Goal: Information Seeking & Learning: Find specific page/section

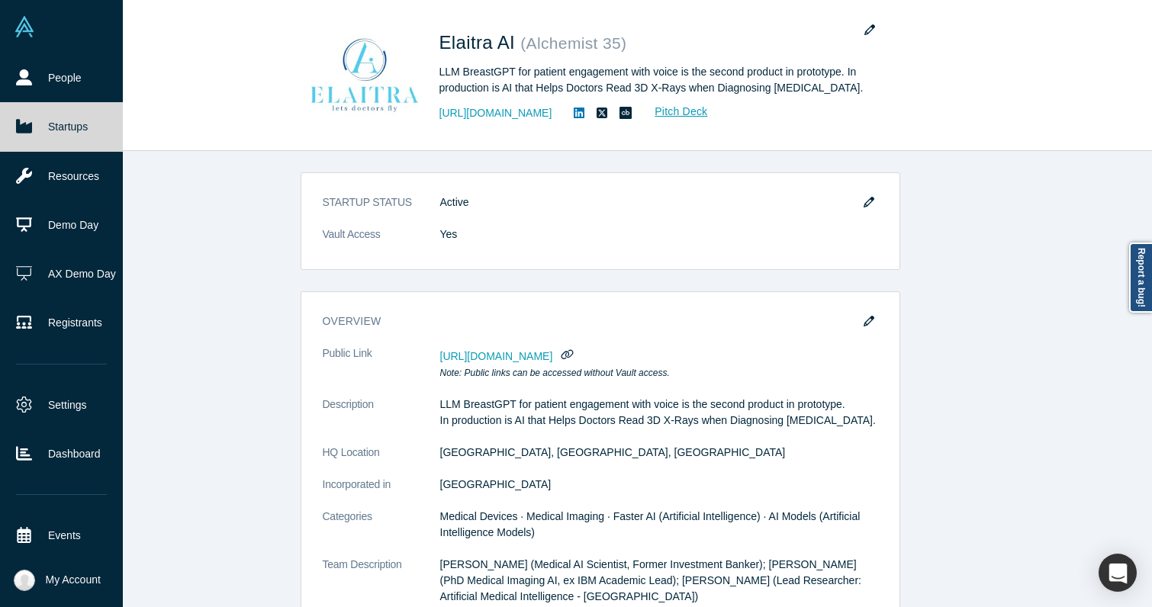
click at [26, 132] on icon at bounding box center [24, 127] width 16 height 14
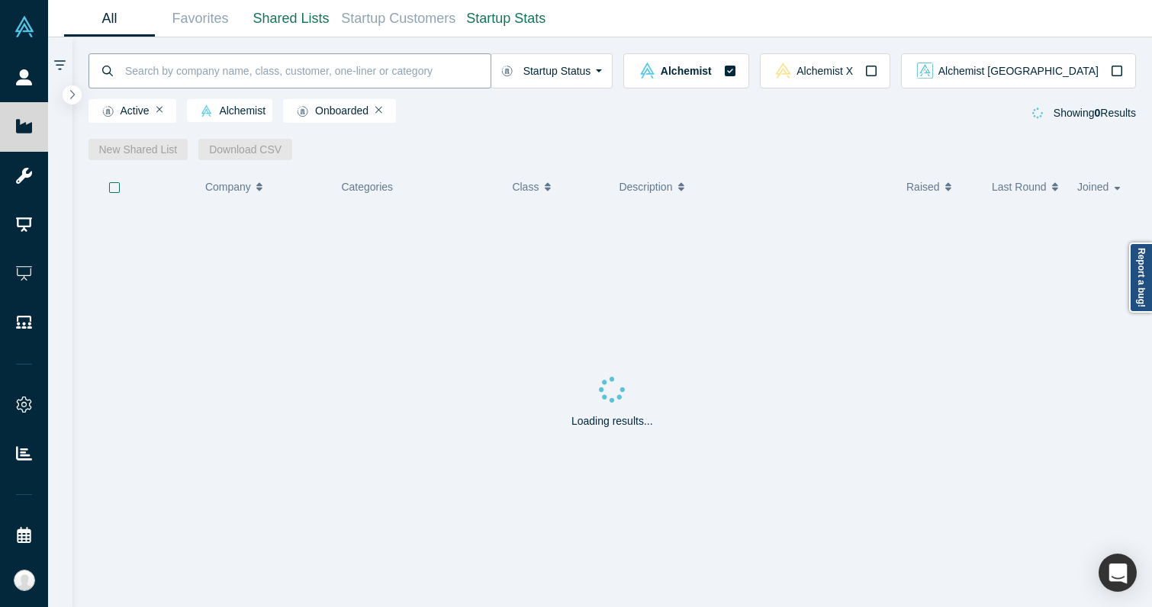
click at [288, 72] on input at bounding box center [307, 71] width 367 height 36
type input "simya"
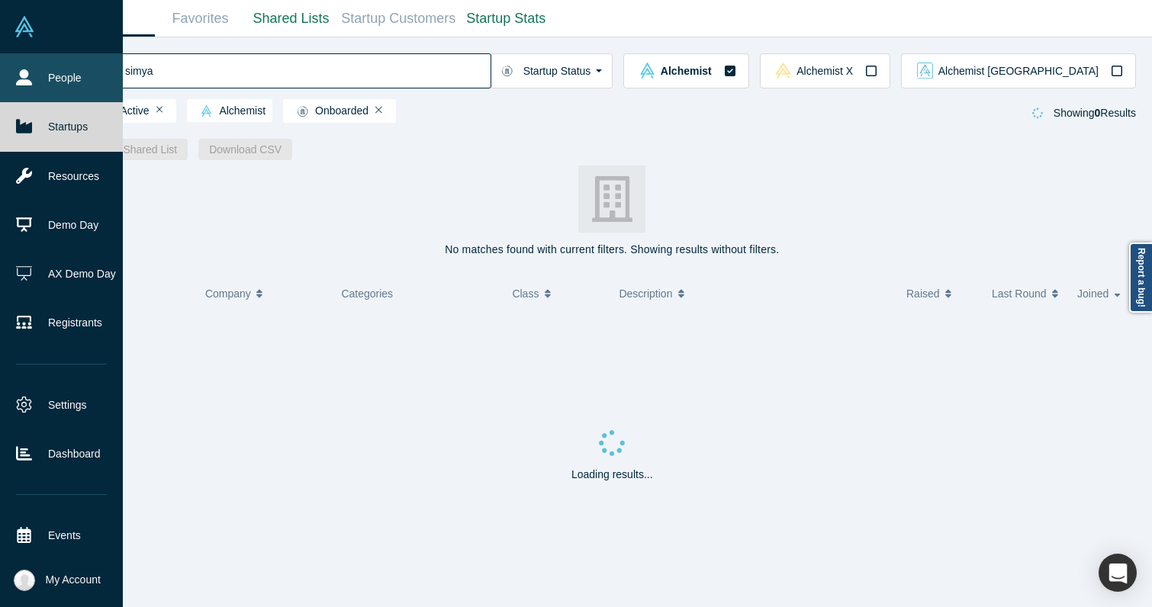
click at [24, 82] on icon at bounding box center [24, 77] width 16 height 16
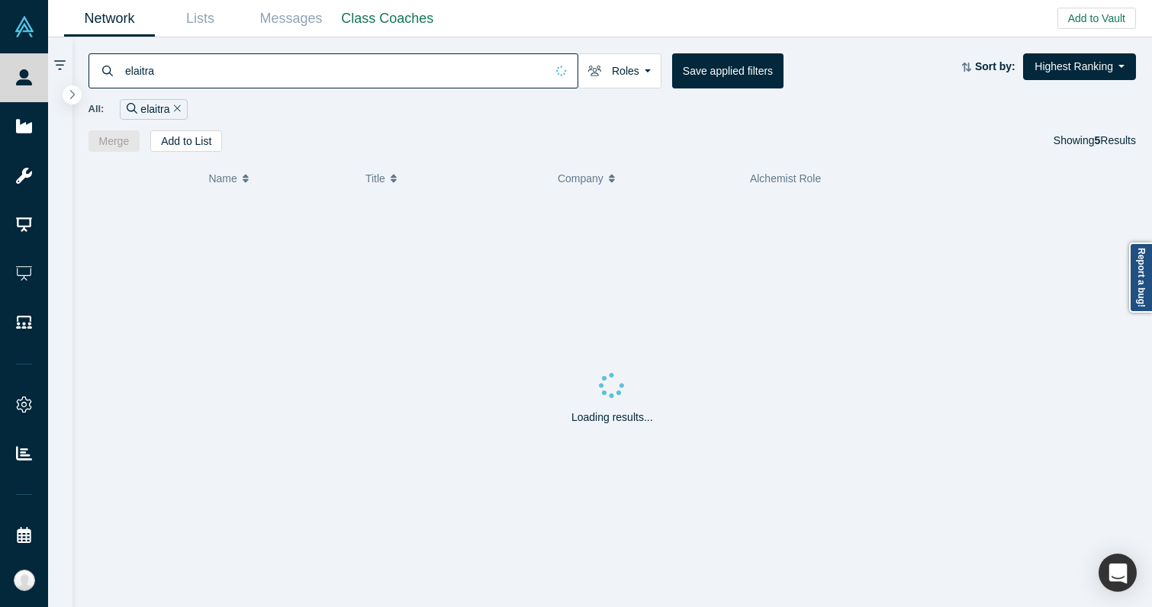
click at [222, 62] on input "elaitra" at bounding box center [335, 71] width 422 height 36
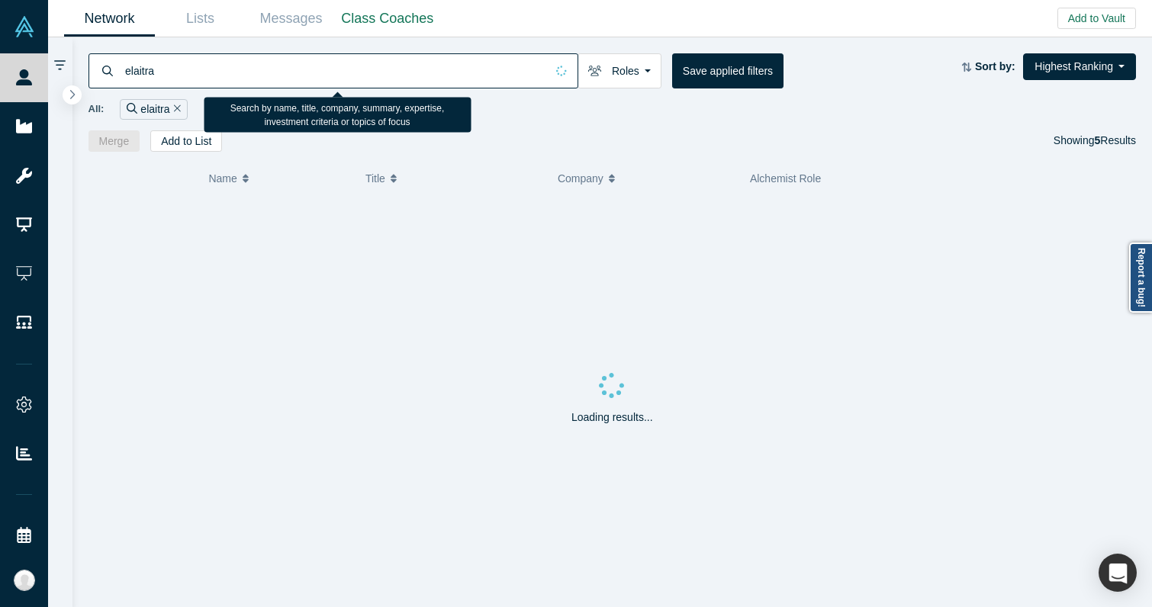
click at [222, 62] on input "elaitra" at bounding box center [335, 71] width 422 height 36
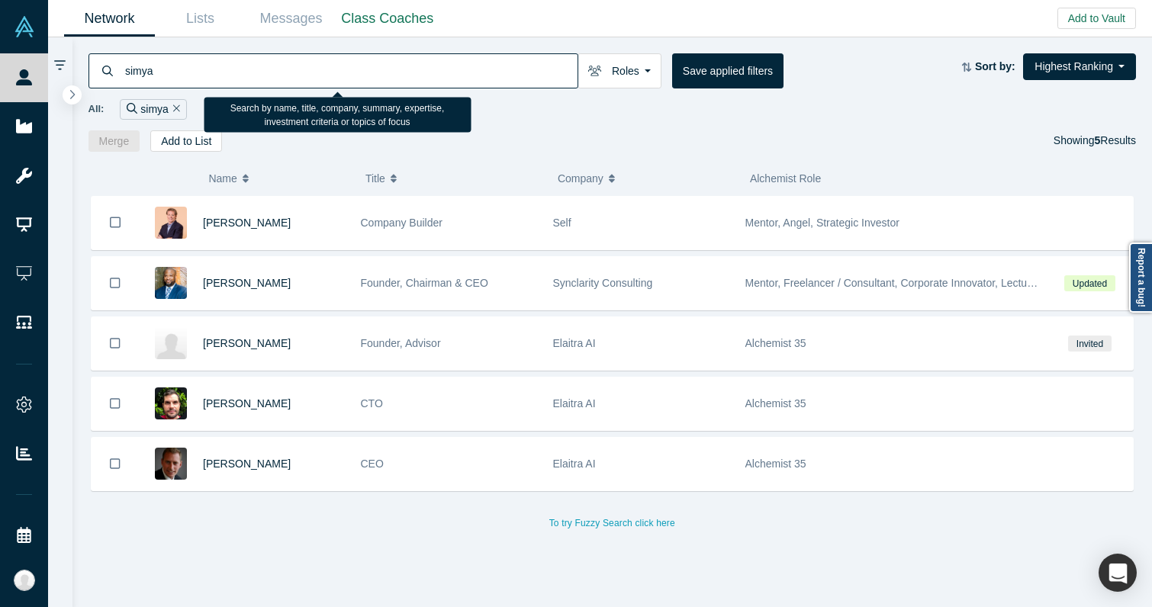
type input "simya"
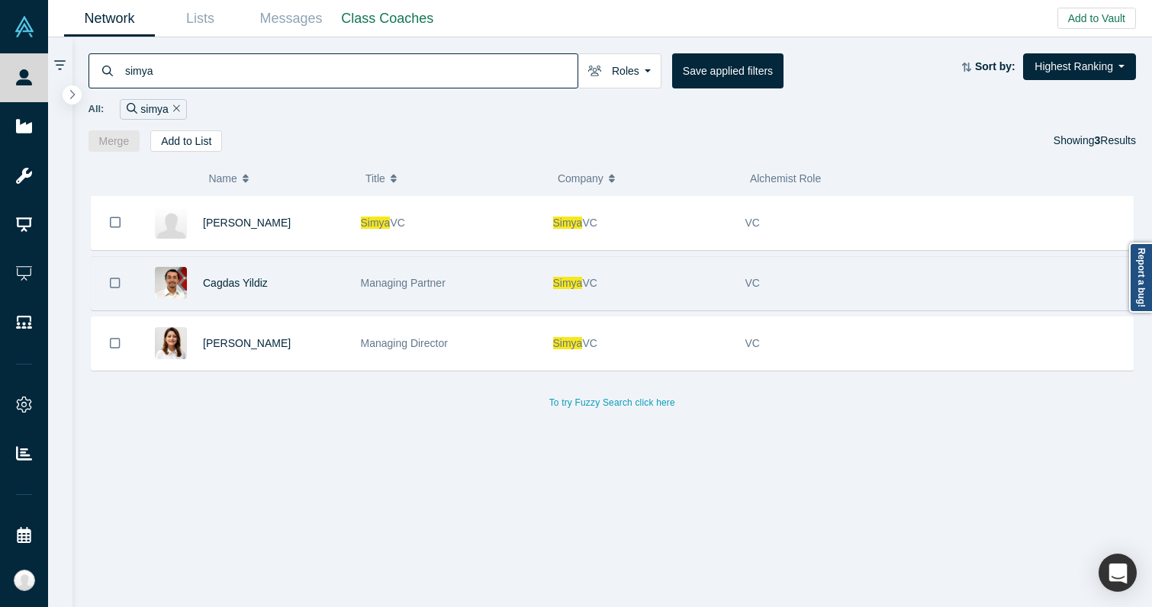
click at [584, 270] on div "Simya VC" at bounding box center [641, 283] width 176 height 53
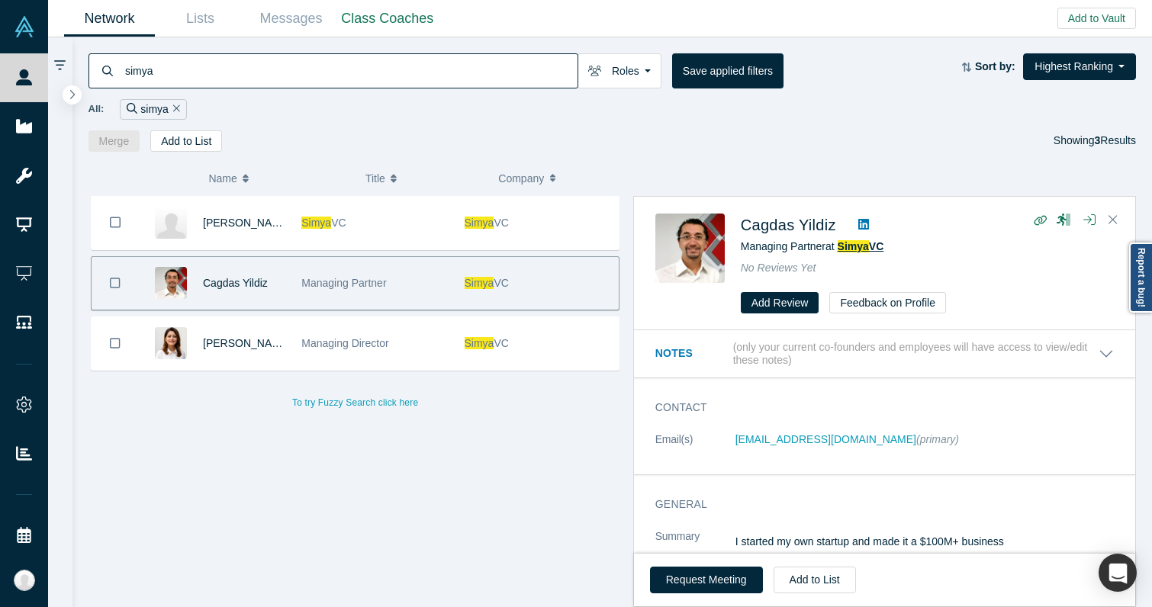
click at [864, 248] on span "Simya" at bounding box center [852, 246] width 31 height 12
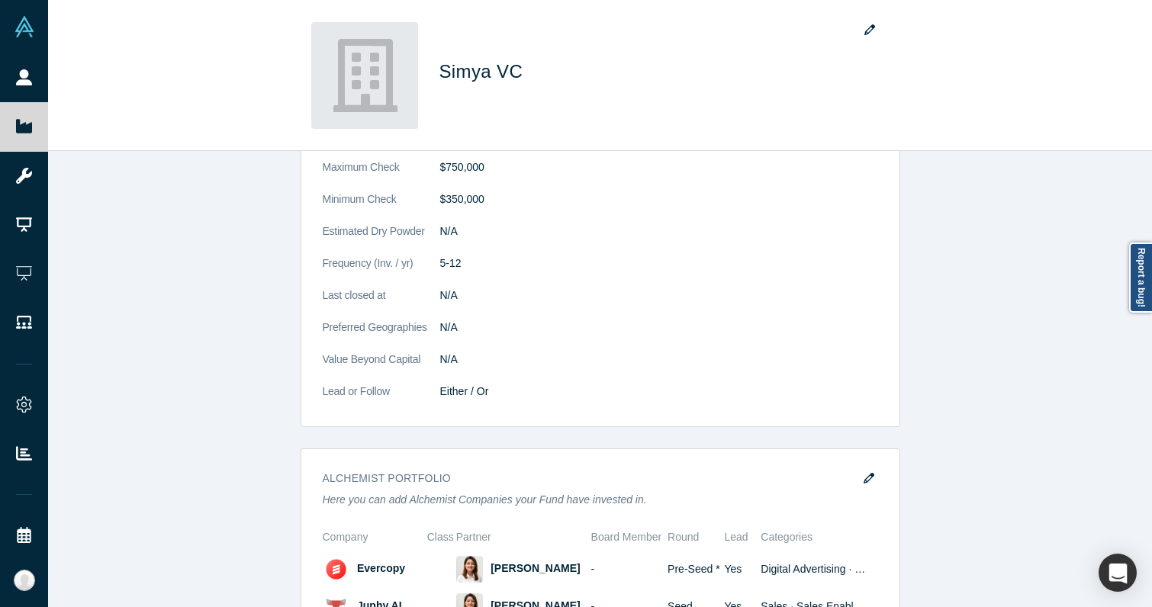
scroll to position [1111, 0]
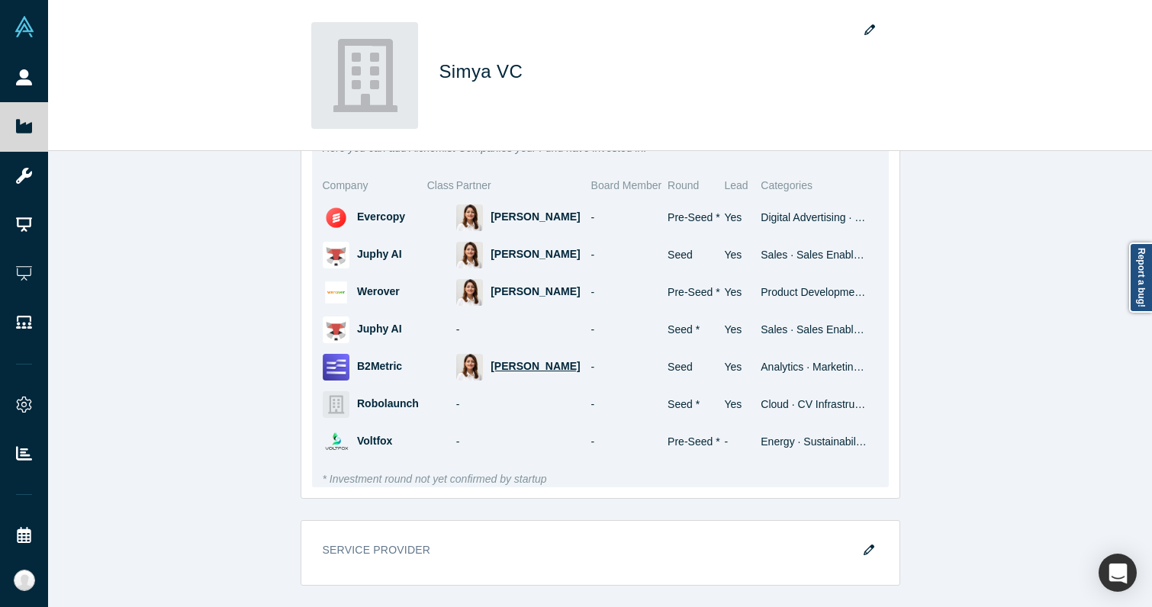
click at [517, 365] on span "[PERSON_NAME]" at bounding box center [534, 366] width 89 height 12
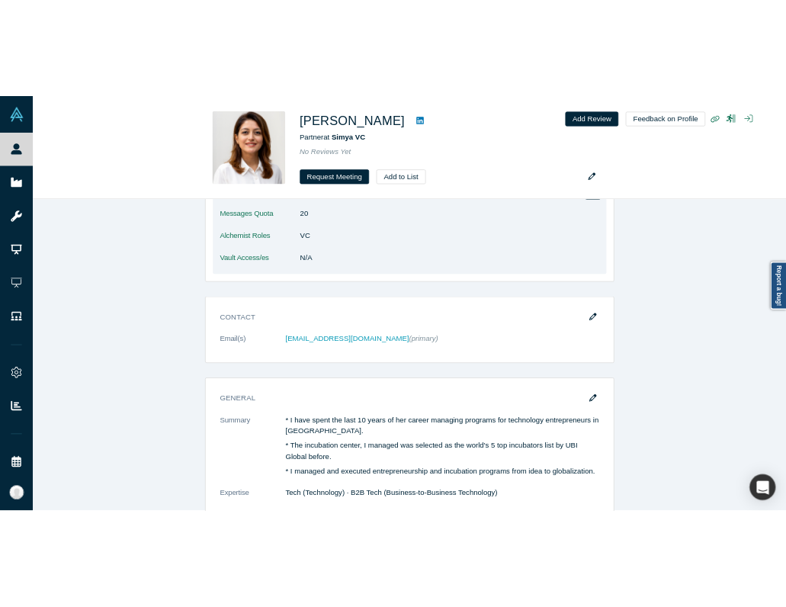
scroll to position [1347, 0]
